Goal: Task Accomplishment & Management: Manage account settings

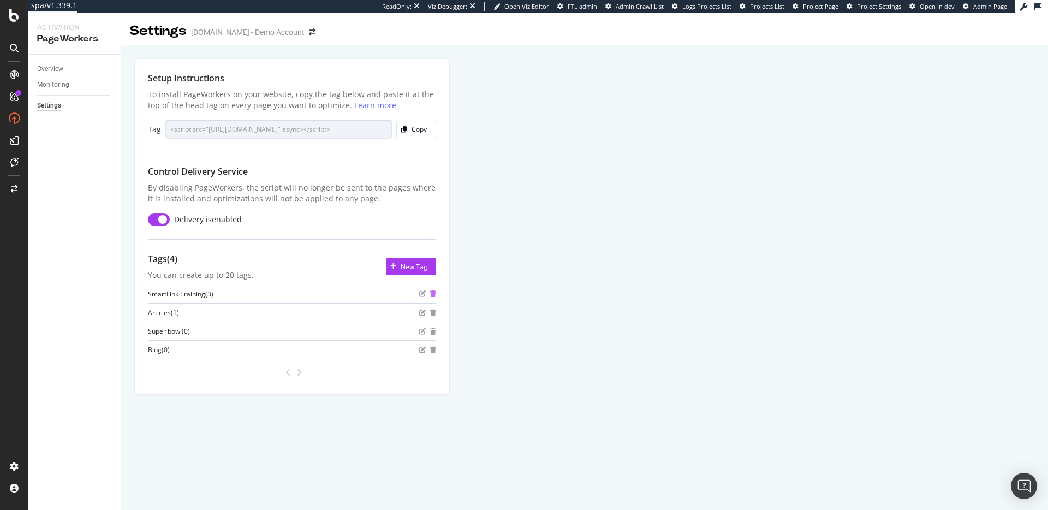
click at [433, 293] on icon "trash" at bounding box center [433, 294] width 6 height 7
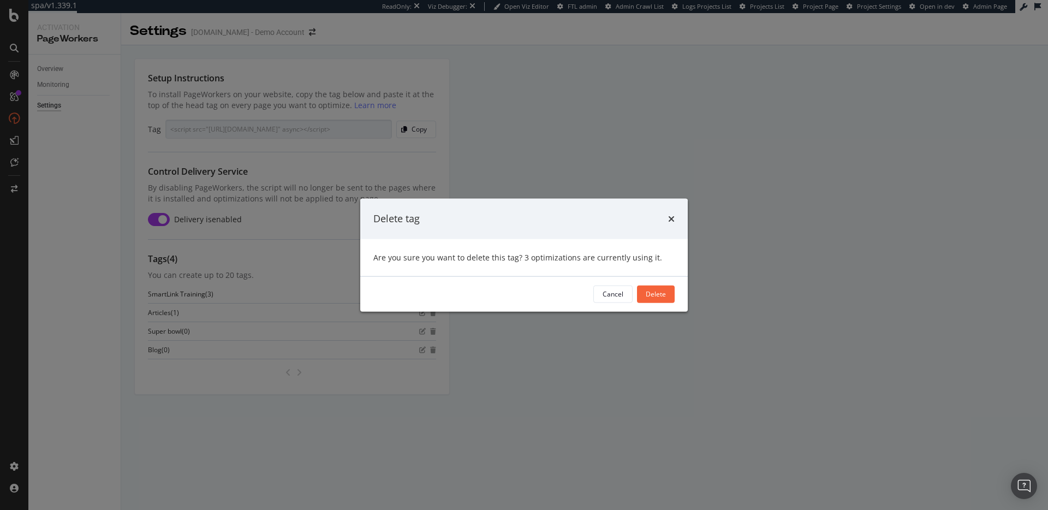
click at [428, 257] on div "Are you sure you want to delete this tag? 3 optimizations are currently using i…" at bounding box center [524, 257] width 301 height 11
copy div "Are you sure you want to delete this tag? 3 optimizations are currently using i…"
click at [766, 275] on div "Delete tag Are you sure you want to delete this tag? 3 optimizations are curren…" at bounding box center [524, 255] width 1048 height 510
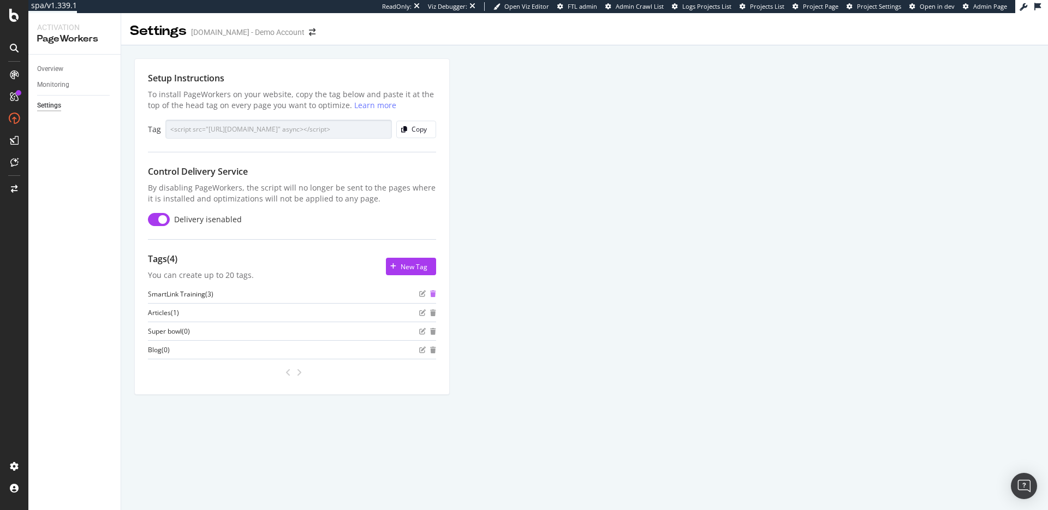
click at [435, 296] on icon "trash" at bounding box center [433, 294] width 6 height 7
